Goal: Information Seeking & Learning: Understand process/instructions

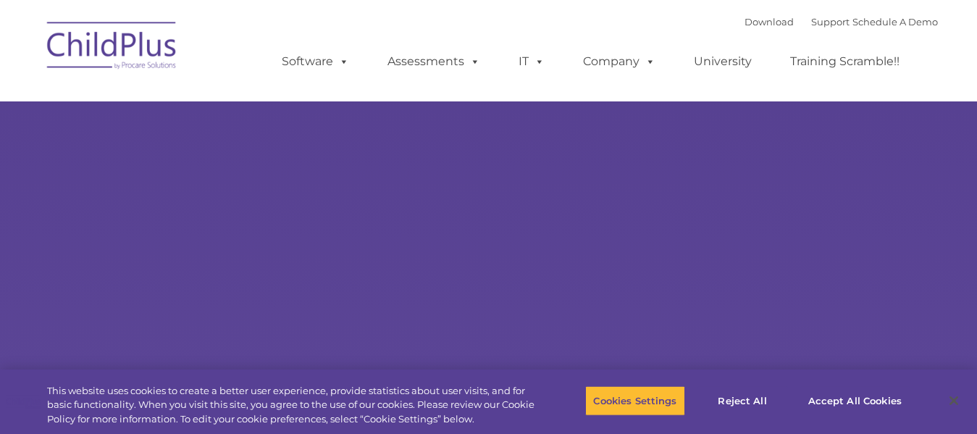
select select "MEDIUM"
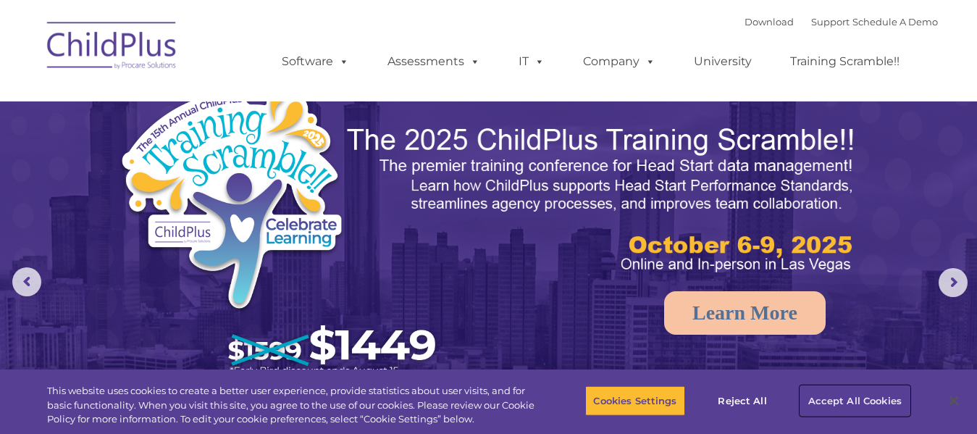
click at [824, 392] on button "Accept All Cookies" at bounding box center [854, 400] width 109 height 30
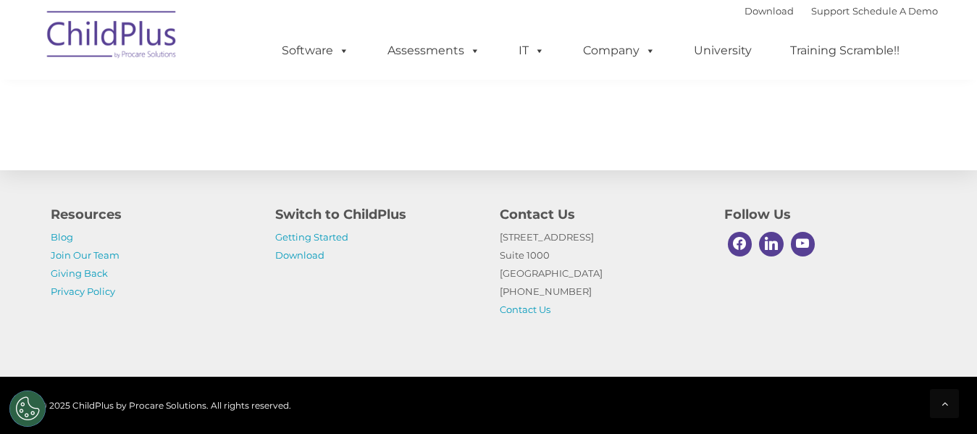
scroll to position [1717, 0]
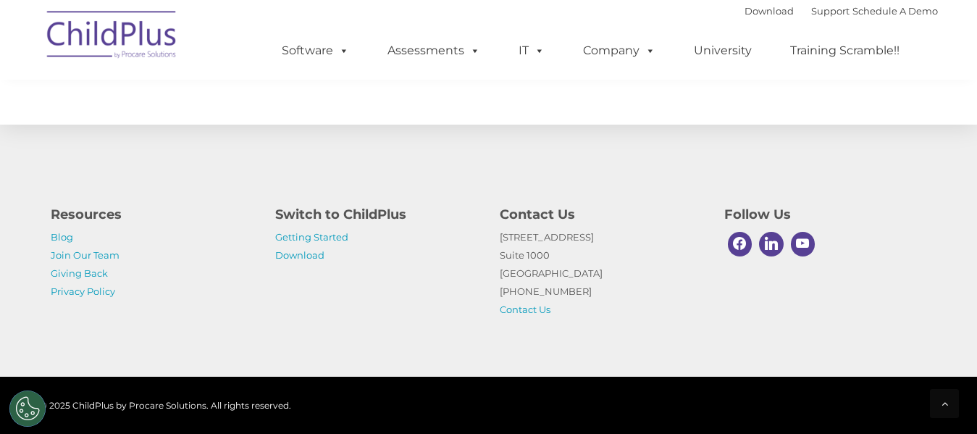
click at [364, 213] on h4 "Switch to ChildPlus" at bounding box center [376, 214] width 203 height 20
click at [322, 238] on link "Getting Started" at bounding box center [311, 237] width 73 height 12
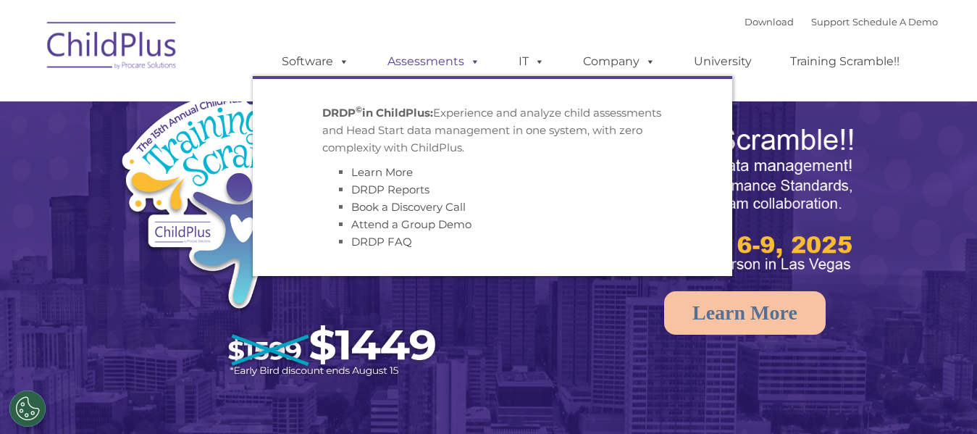
select select "MEDIUM"
